Goal: Task Accomplishment & Management: Use online tool/utility

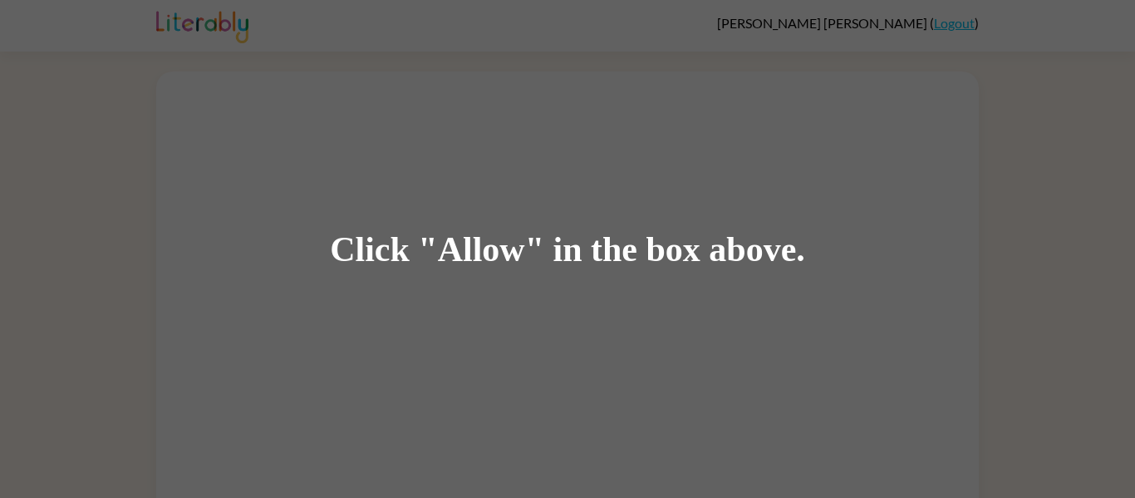
click at [499, 283] on div "Click "Allow" in the box above." at bounding box center [567, 249] width 1135 height 498
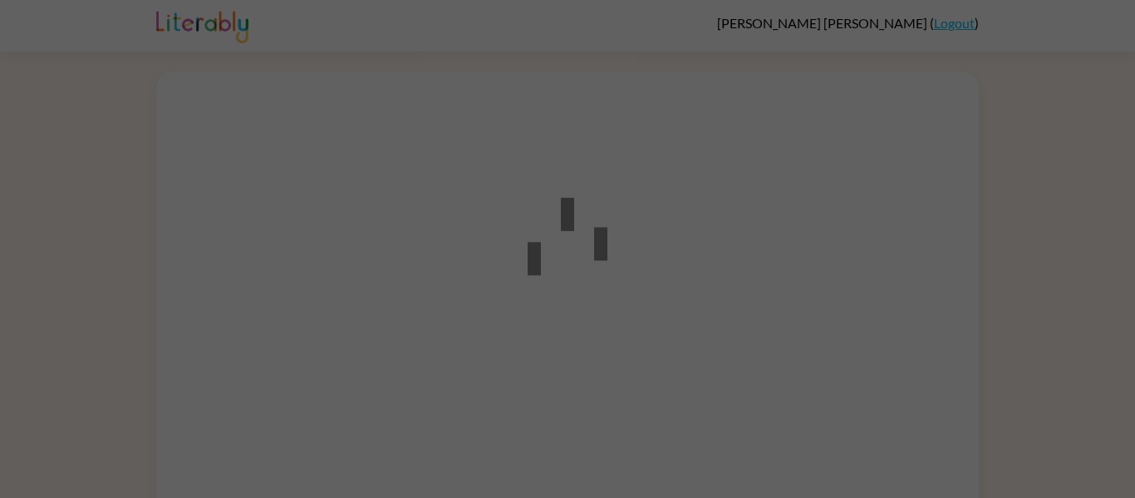
click at [309, 100] on div at bounding box center [567, 249] width 1135 height 498
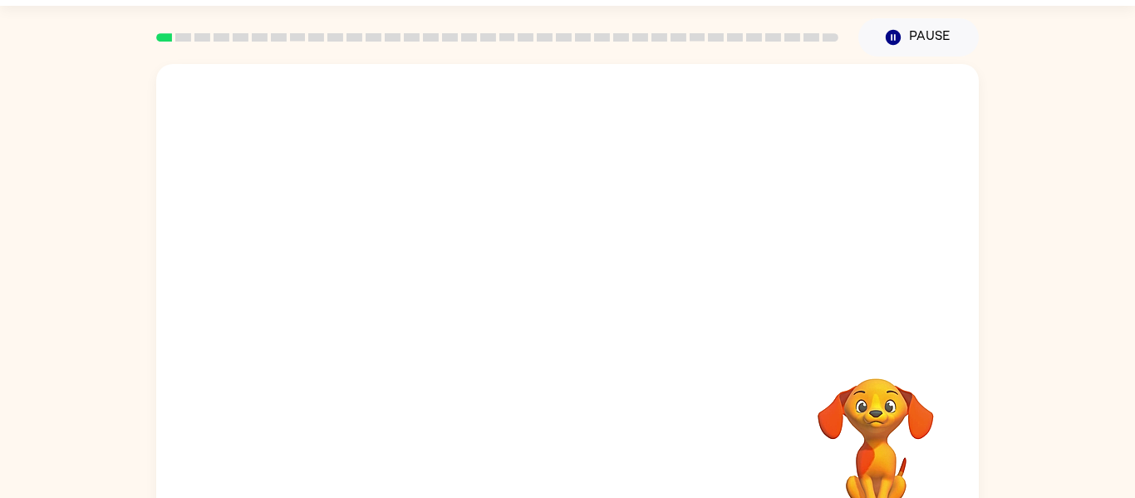
scroll to position [47, 0]
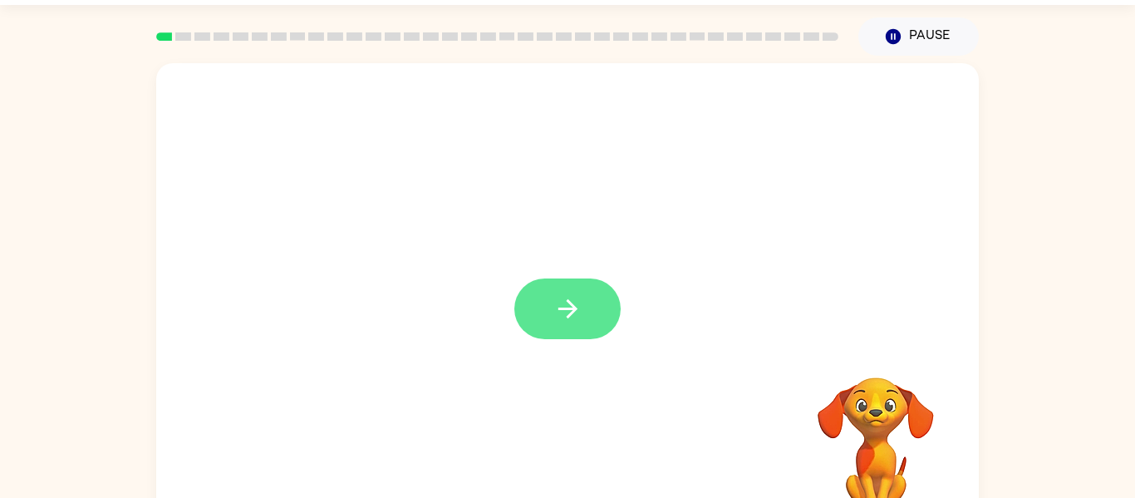
click at [575, 317] on icon "button" at bounding box center [568, 308] width 29 height 29
click at [575, 317] on div at bounding box center [567, 300] width 823 height 475
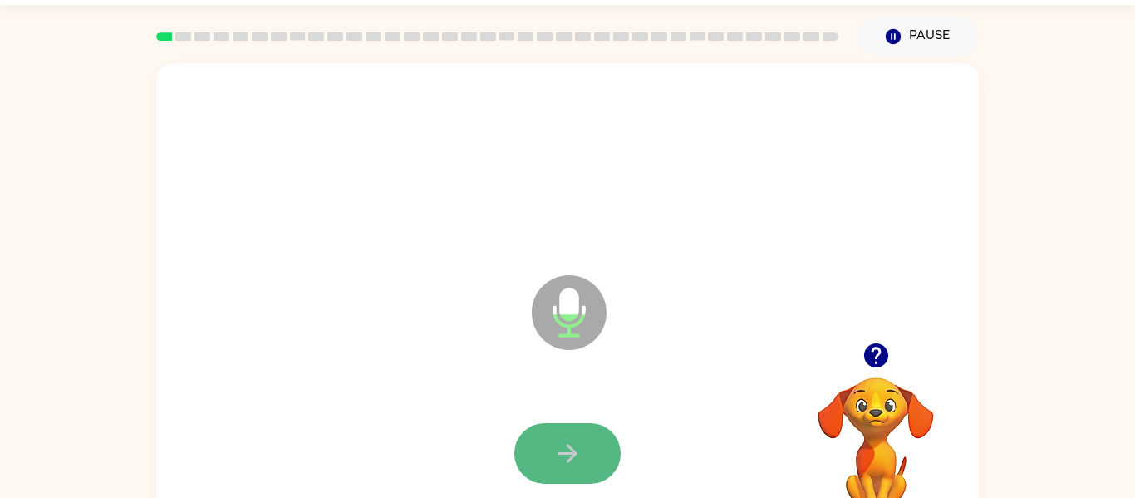
click at [535, 459] on button "button" at bounding box center [567, 453] width 106 height 61
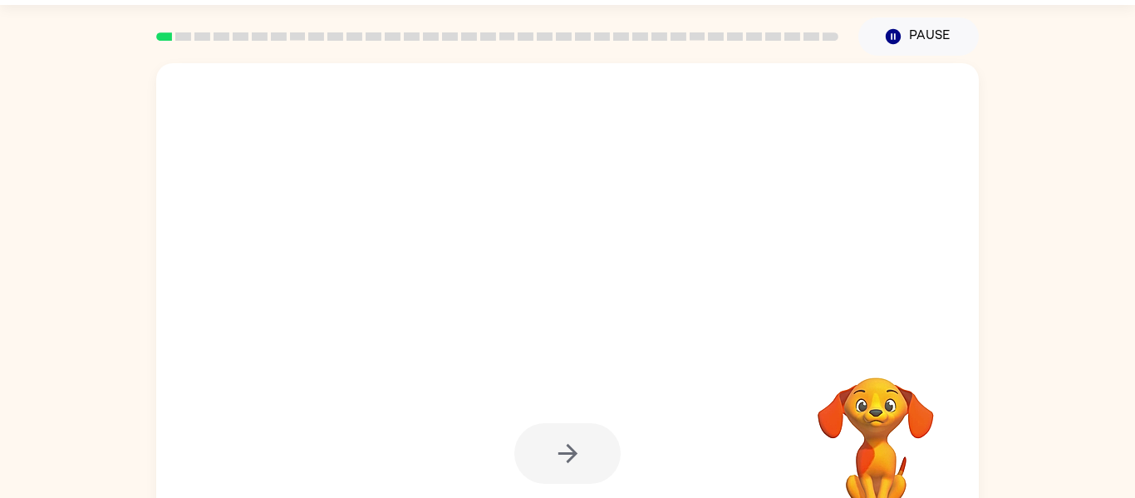
click at [608, 429] on div at bounding box center [567, 453] width 106 height 61
drag, startPoint x: 608, startPoint y: 429, endPoint x: 588, endPoint y: 450, distance: 29.4
click at [588, 450] on div at bounding box center [567, 453] width 106 height 61
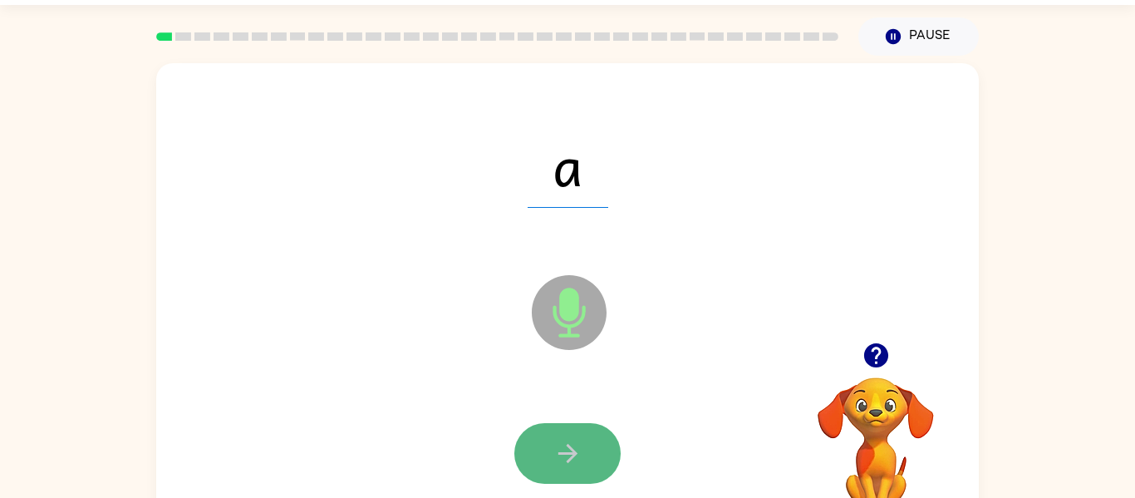
click at [598, 452] on button "button" at bounding box center [567, 453] width 106 height 61
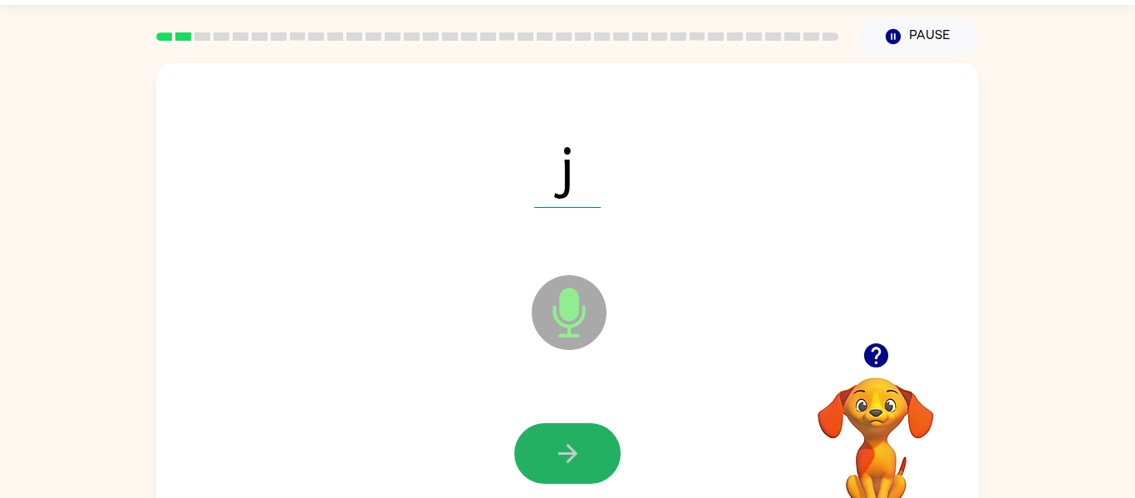
click at [598, 452] on button "button" at bounding box center [567, 453] width 106 height 61
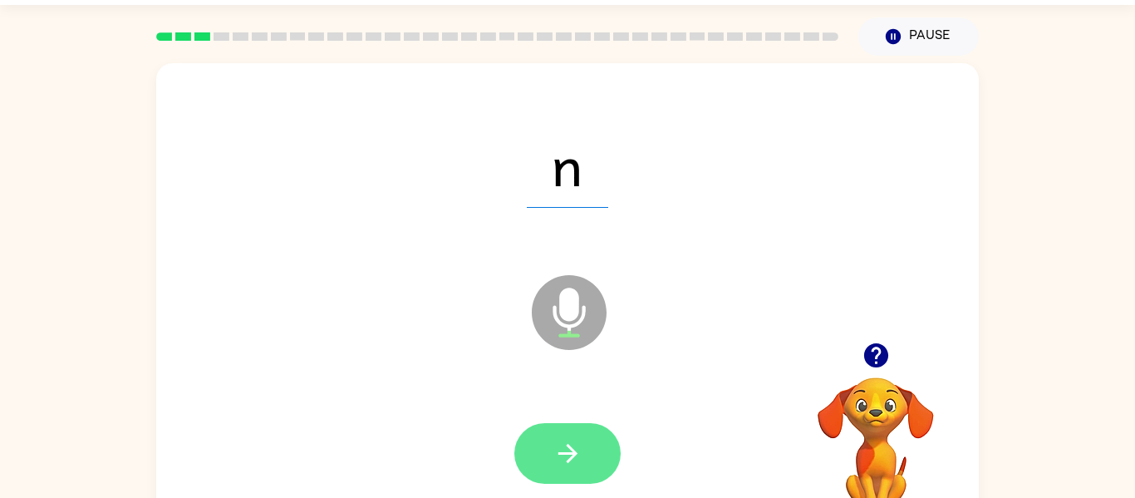
click at [598, 453] on button "button" at bounding box center [567, 453] width 106 height 61
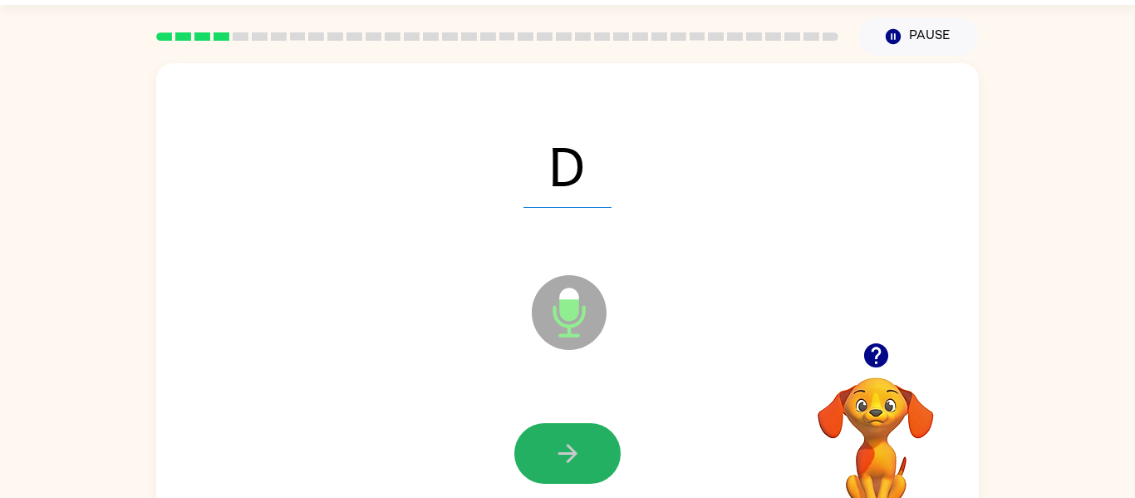
click at [598, 453] on button "button" at bounding box center [567, 453] width 106 height 61
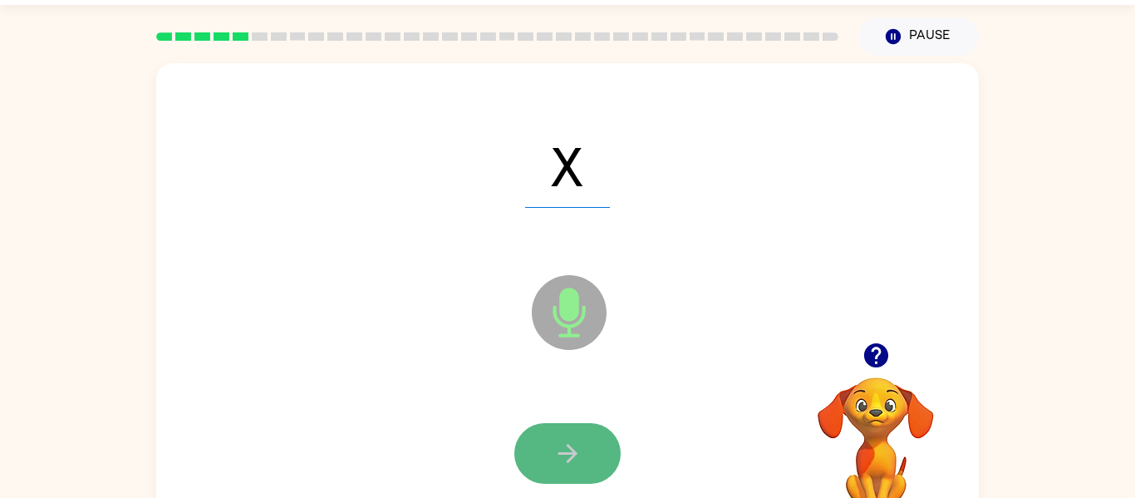
click at [597, 452] on button "button" at bounding box center [567, 453] width 106 height 61
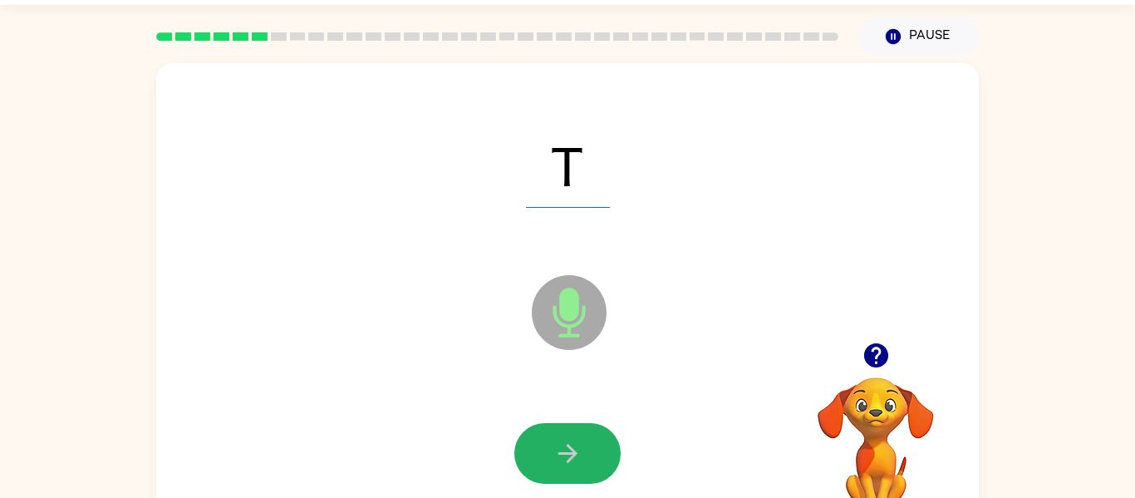
click at [597, 452] on button "button" at bounding box center [567, 453] width 106 height 61
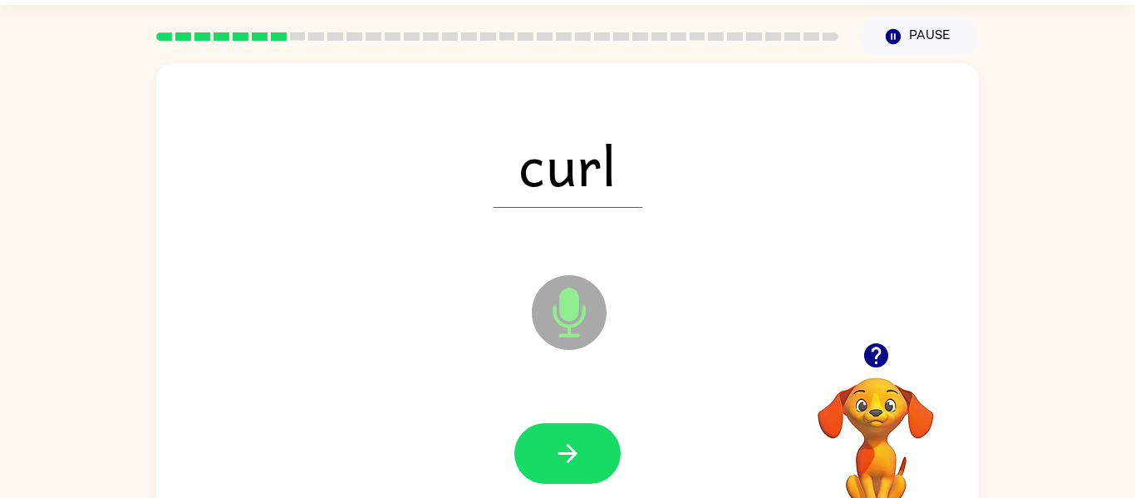
click at [597, 452] on button "button" at bounding box center [567, 453] width 106 height 61
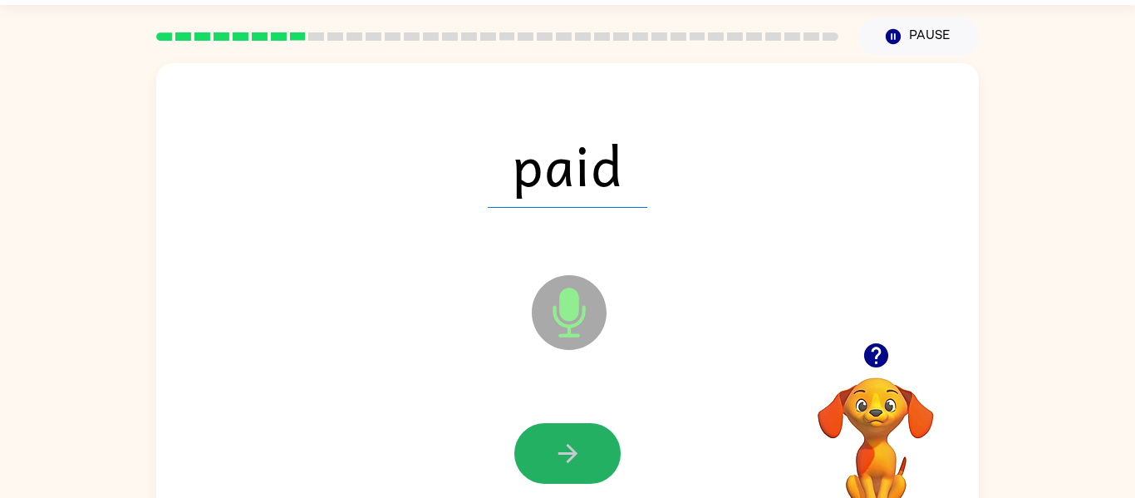
click at [597, 452] on button "button" at bounding box center [567, 453] width 106 height 61
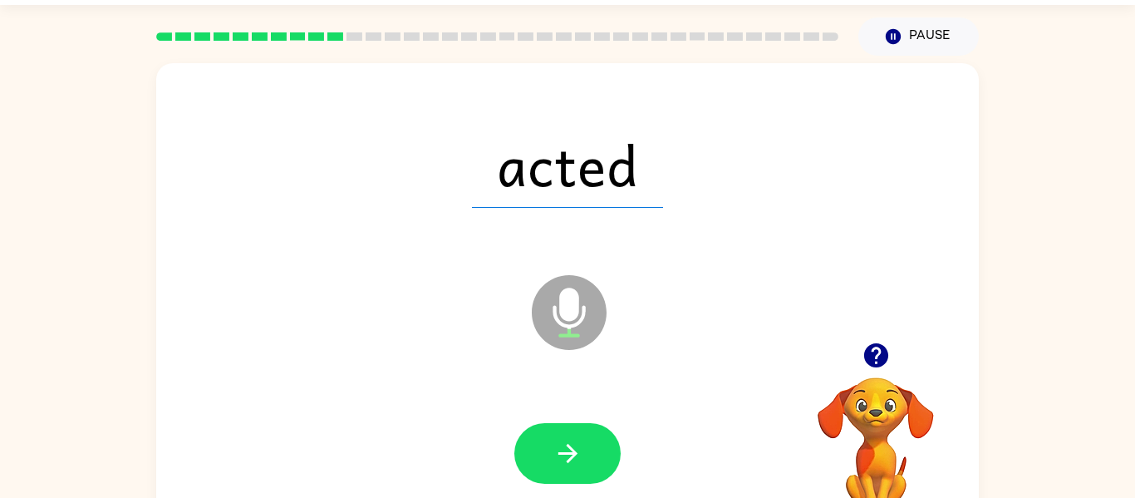
click at [597, 452] on button "button" at bounding box center [567, 453] width 106 height 61
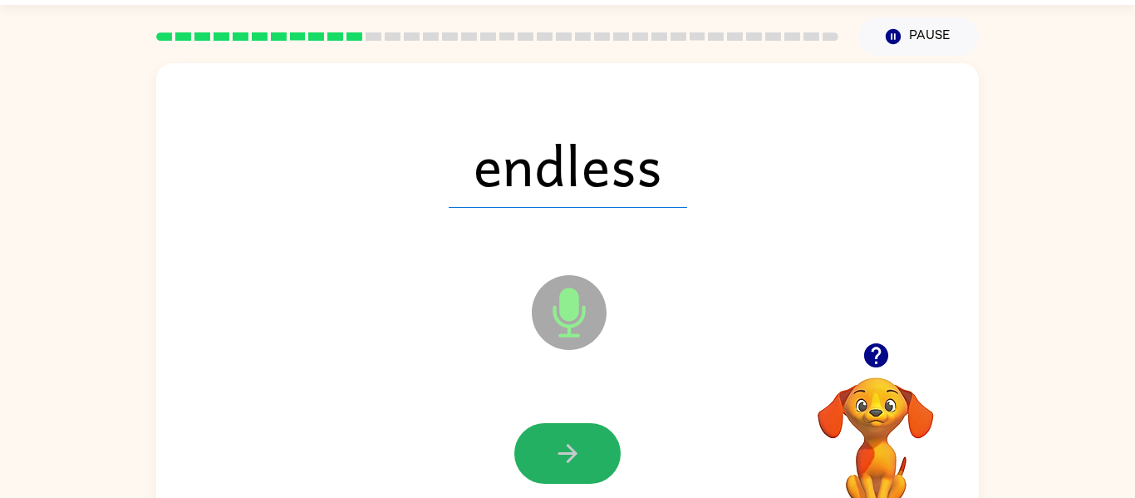
click at [597, 452] on button "button" at bounding box center [567, 453] width 106 height 61
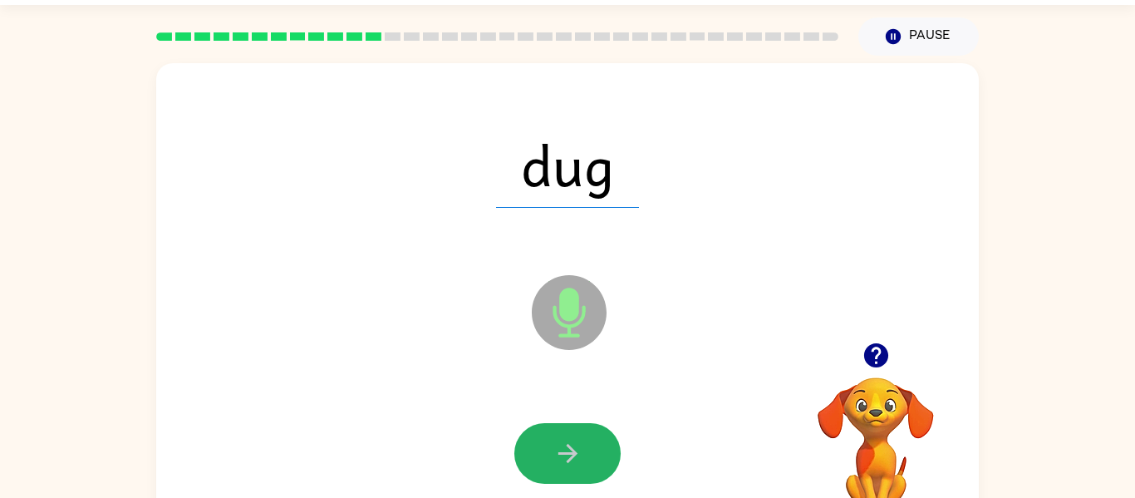
click at [597, 452] on button "button" at bounding box center [567, 453] width 106 height 61
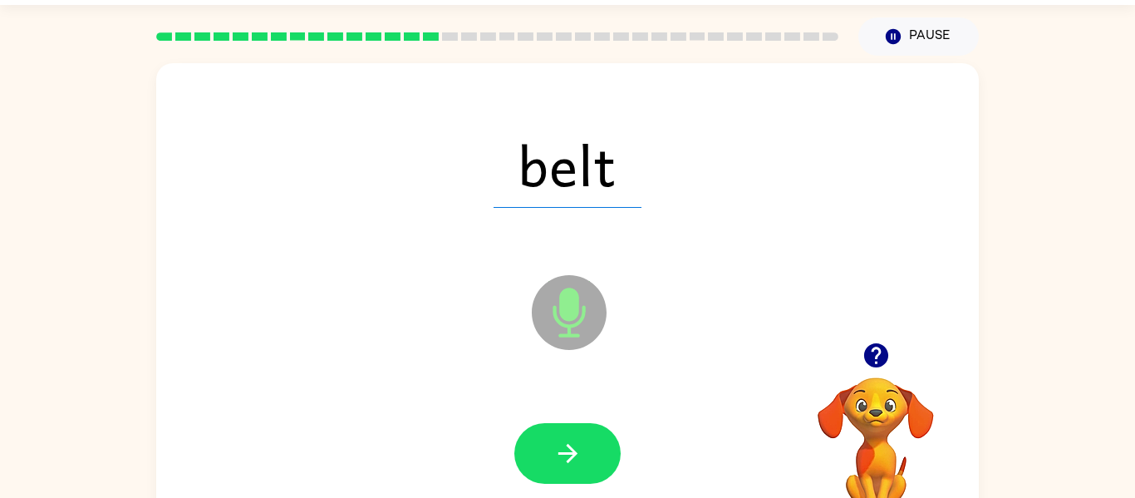
click at [597, 452] on button "button" at bounding box center [567, 453] width 106 height 61
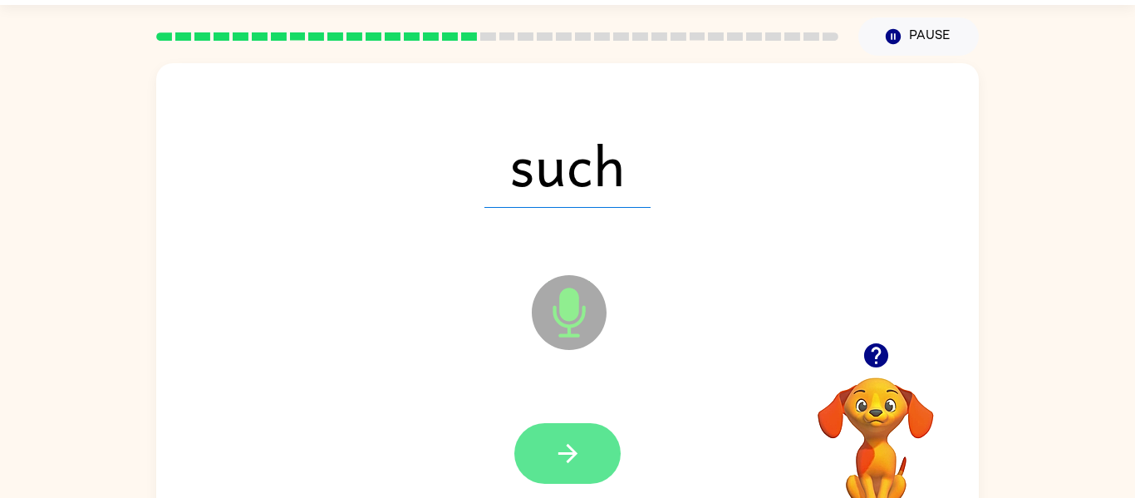
click at [597, 452] on button "button" at bounding box center [567, 453] width 106 height 61
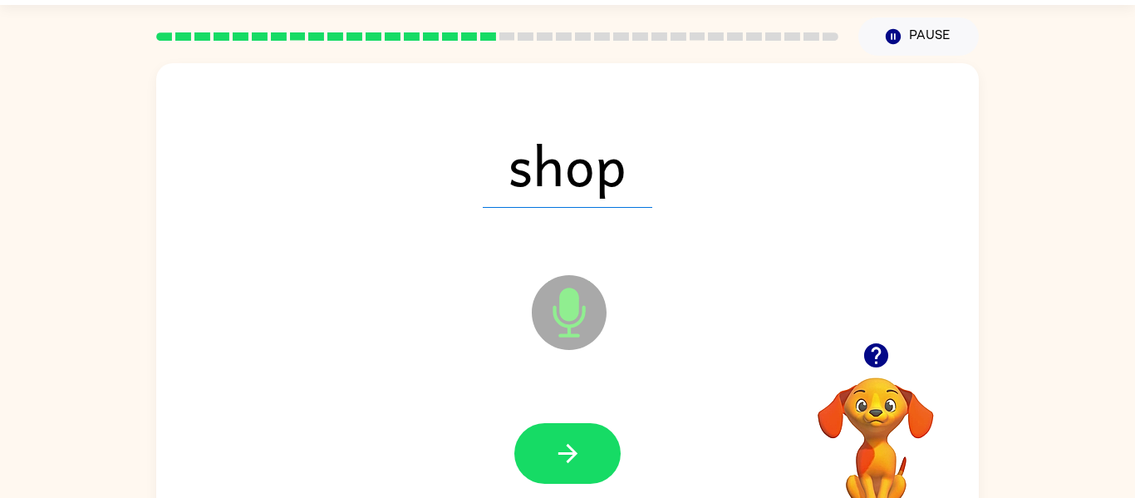
click at [597, 452] on button "button" at bounding box center [567, 453] width 106 height 61
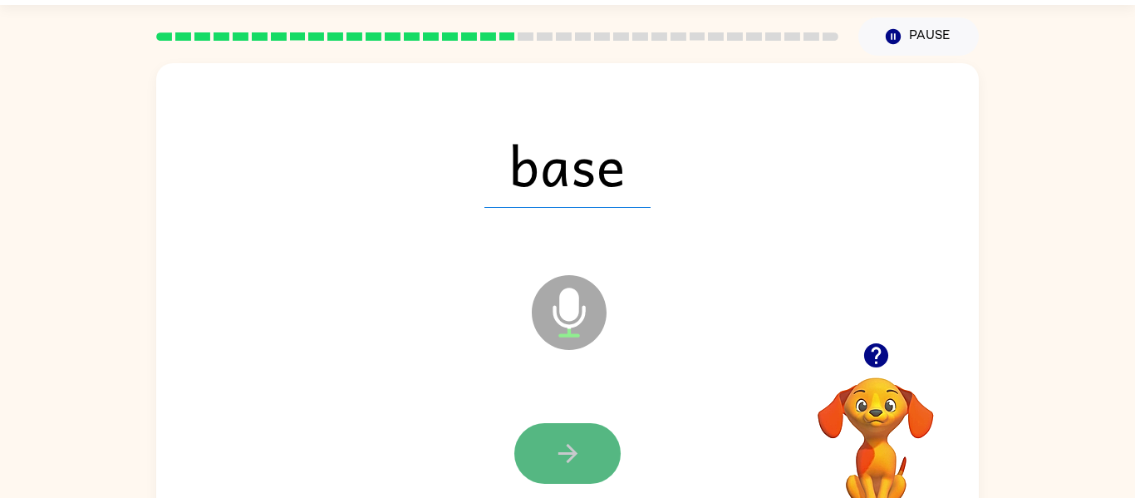
click at [598, 454] on button "button" at bounding box center [567, 453] width 106 height 61
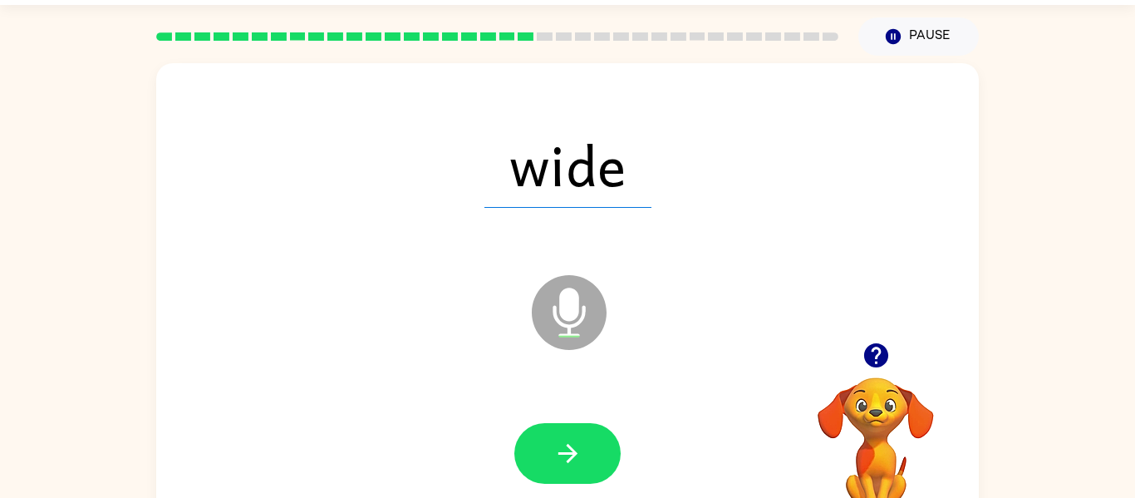
click at [598, 454] on button "button" at bounding box center [567, 453] width 106 height 61
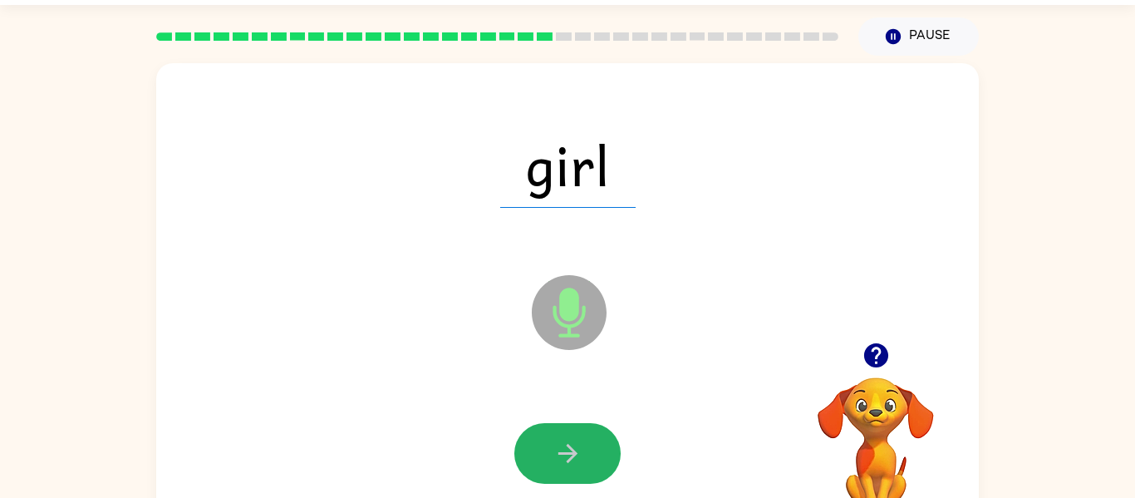
click at [598, 454] on button "button" at bounding box center [567, 453] width 106 height 61
click at [598, 454] on div at bounding box center [567, 453] width 106 height 61
click at [598, 454] on button "button" at bounding box center [567, 453] width 106 height 61
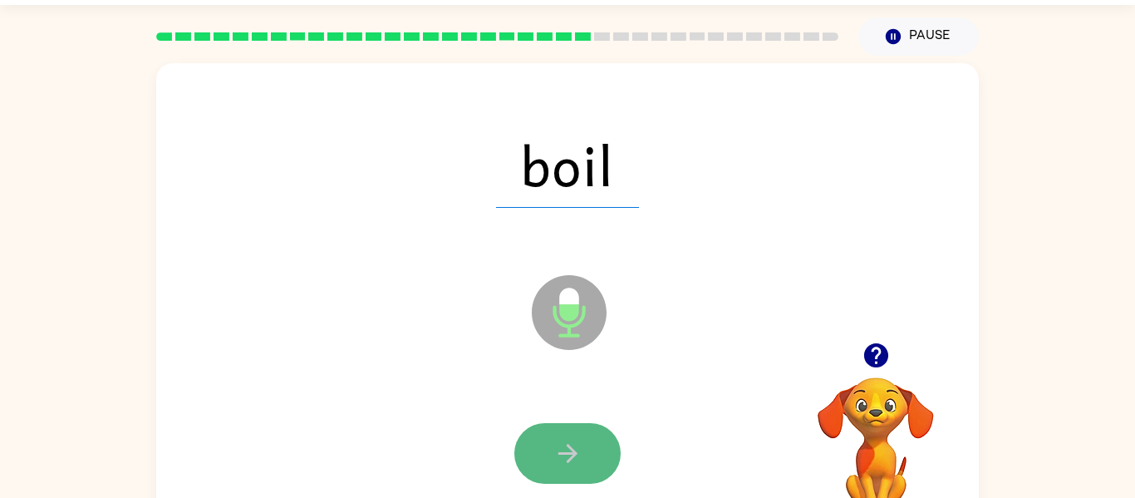
click at [598, 453] on button "button" at bounding box center [567, 453] width 106 height 61
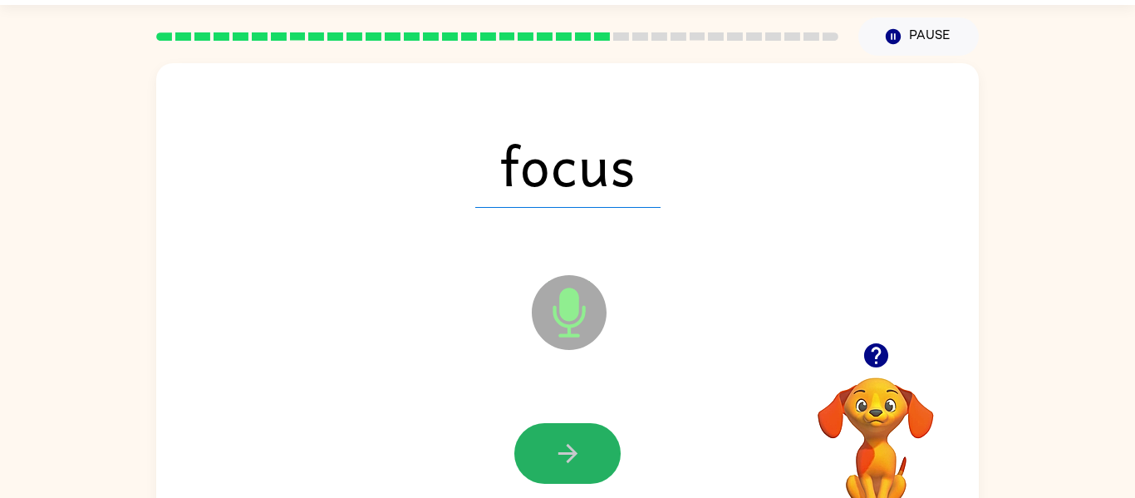
click at [598, 453] on button "button" at bounding box center [567, 453] width 106 height 61
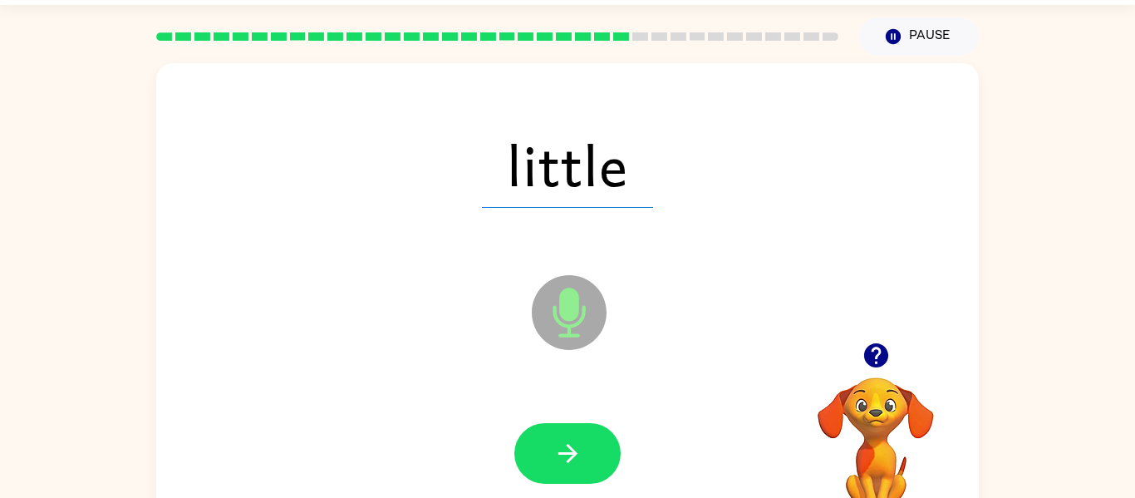
click at [598, 453] on button "button" at bounding box center [567, 453] width 106 height 61
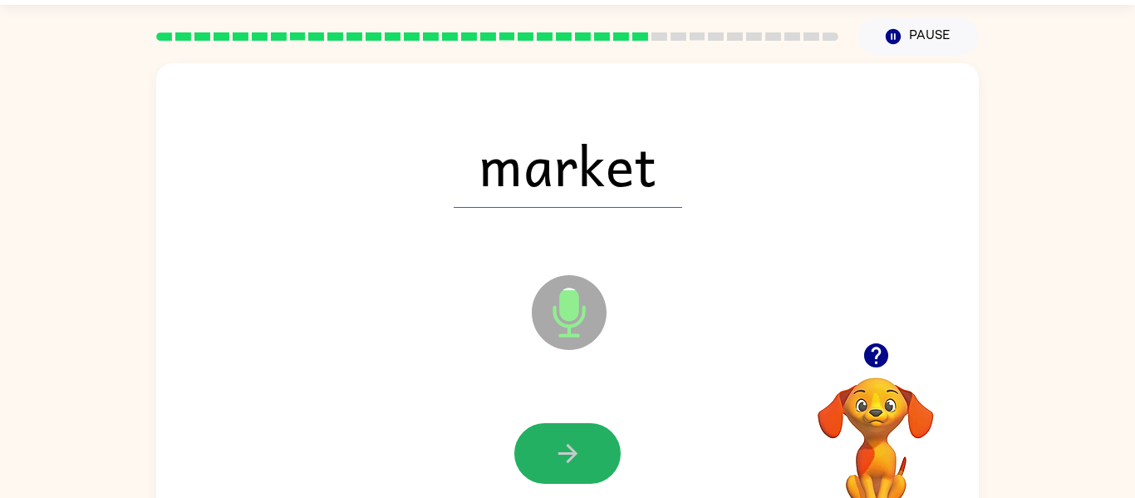
click at [598, 453] on button "button" at bounding box center [567, 453] width 106 height 61
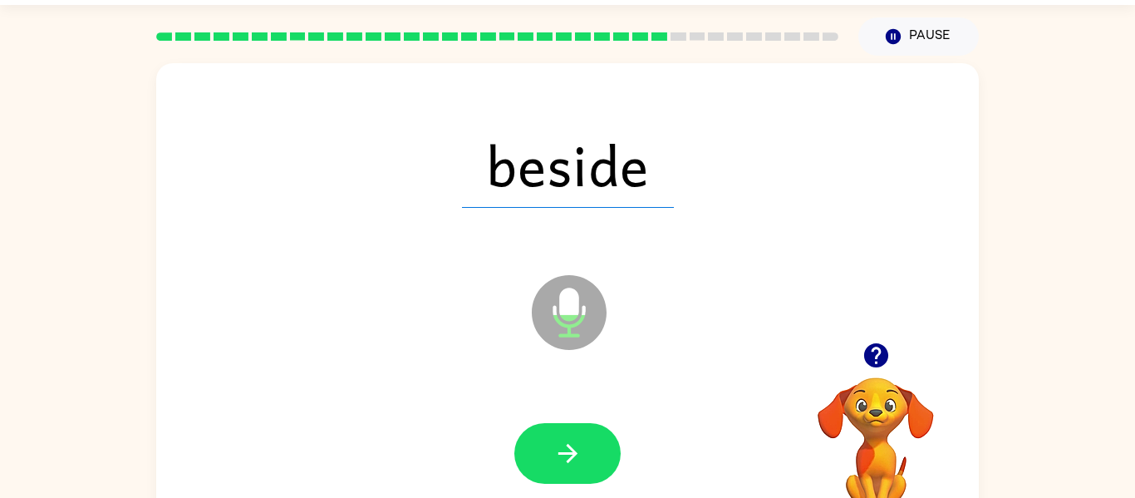
click at [598, 453] on button "button" at bounding box center [567, 453] width 106 height 61
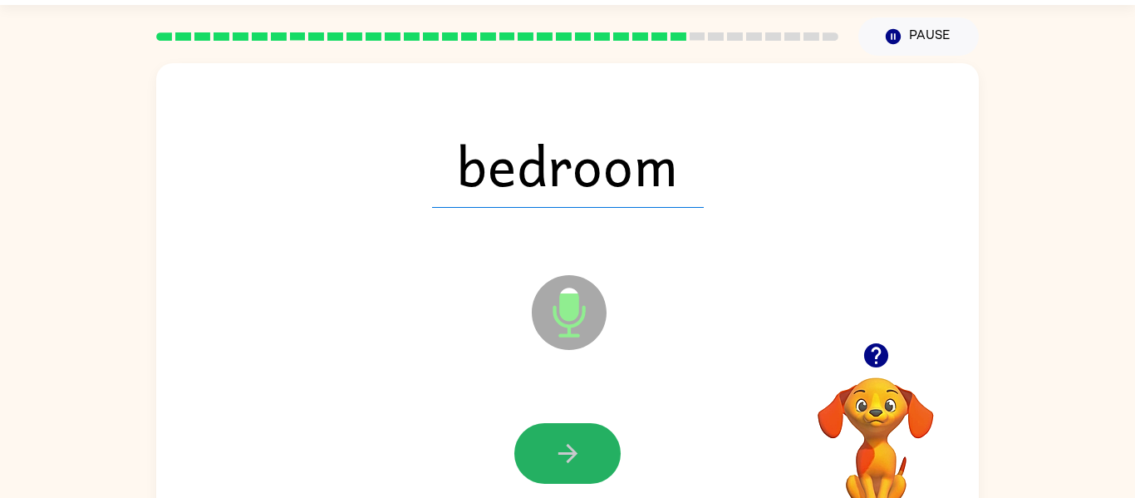
click at [598, 453] on button "button" at bounding box center [567, 453] width 106 height 61
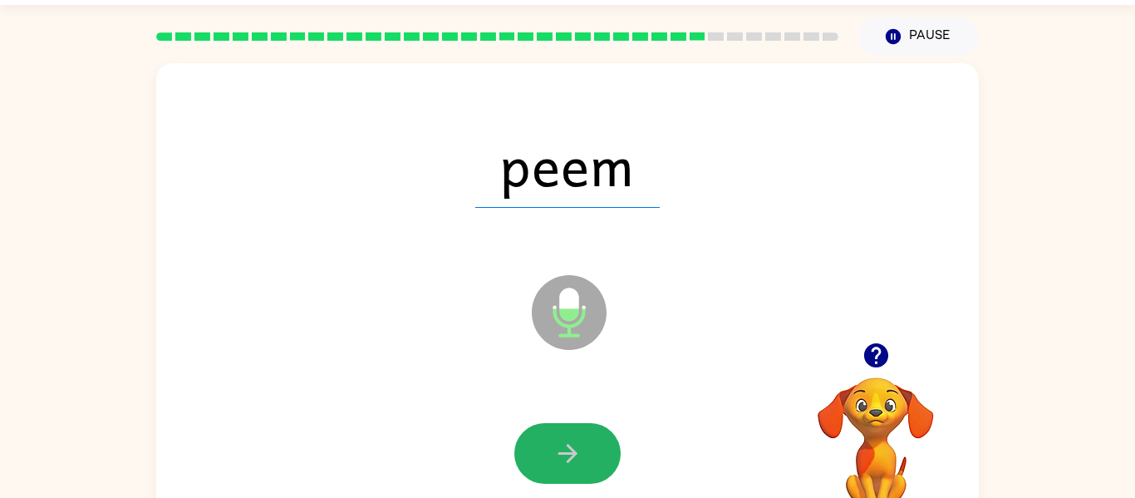
click at [598, 453] on button "button" at bounding box center [567, 453] width 106 height 61
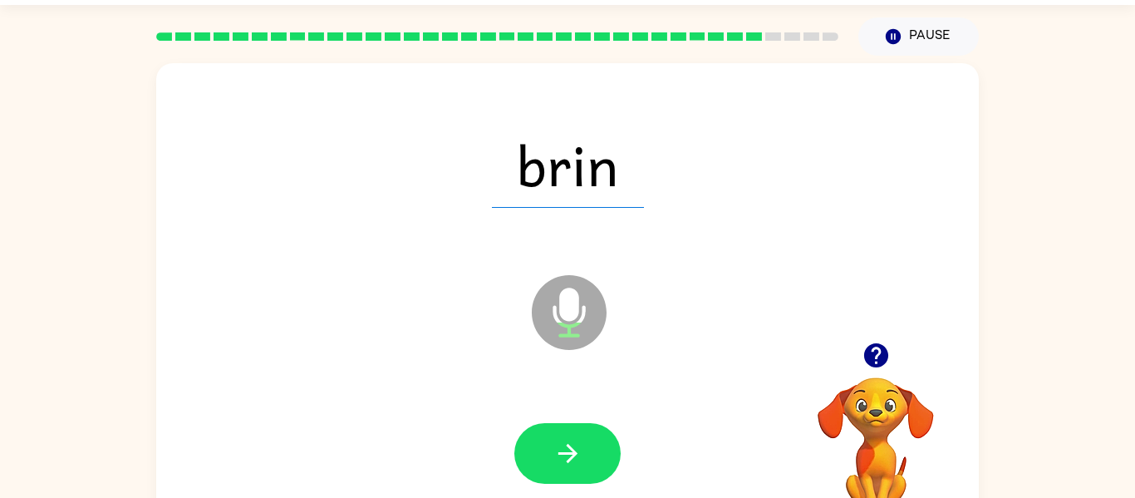
click at [598, 453] on button "button" at bounding box center [567, 453] width 106 height 61
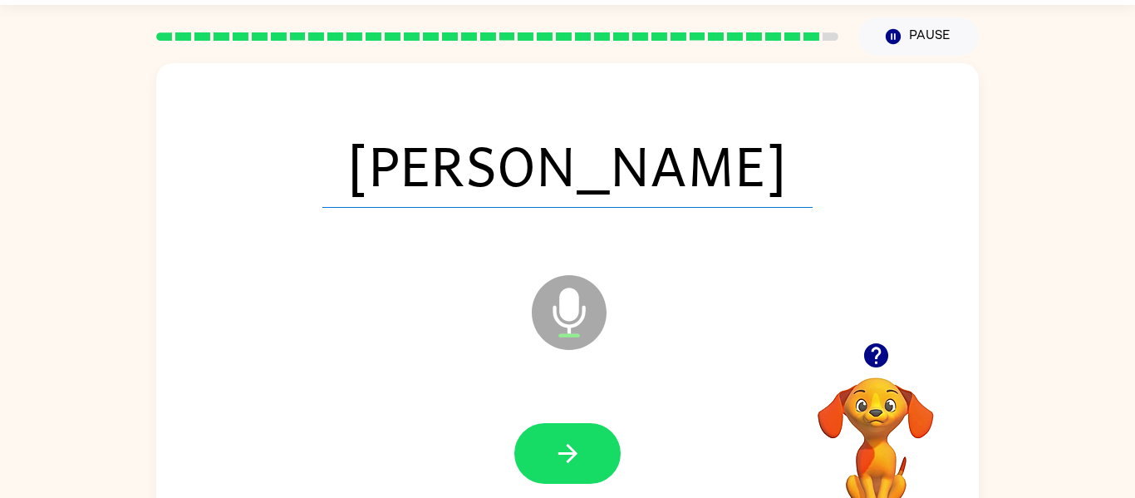
click at [598, 453] on button "button" at bounding box center [567, 453] width 106 height 61
